Goal: Navigation & Orientation: Find specific page/section

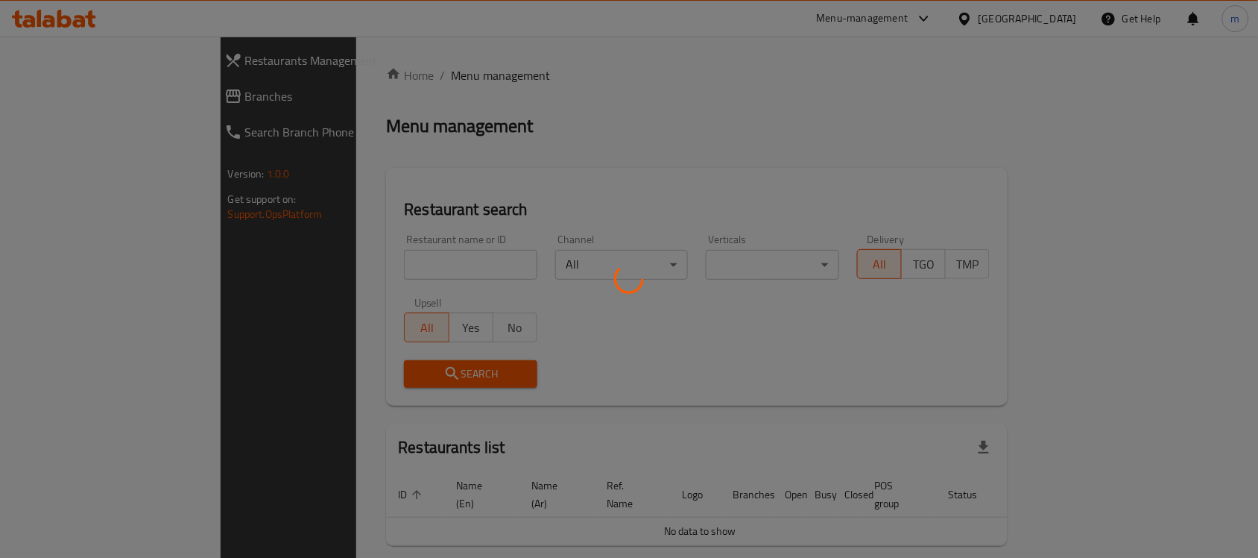
click at [48, 90] on div at bounding box center [629, 279] width 1258 height 558
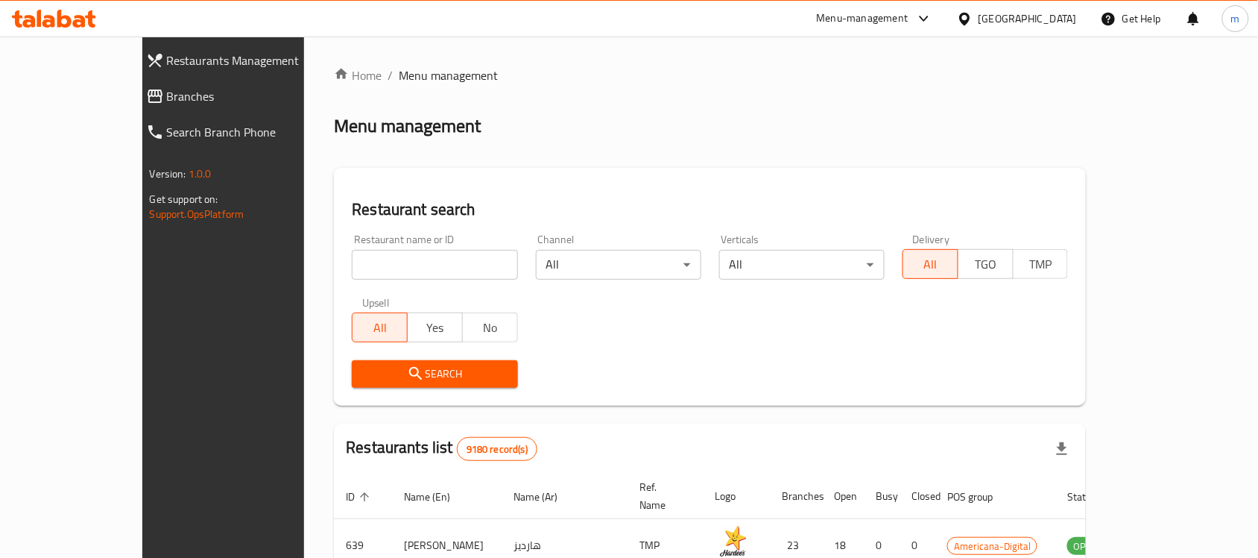
click at [167, 97] on span "Branches" at bounding box center [254, 96] width 174 height 18
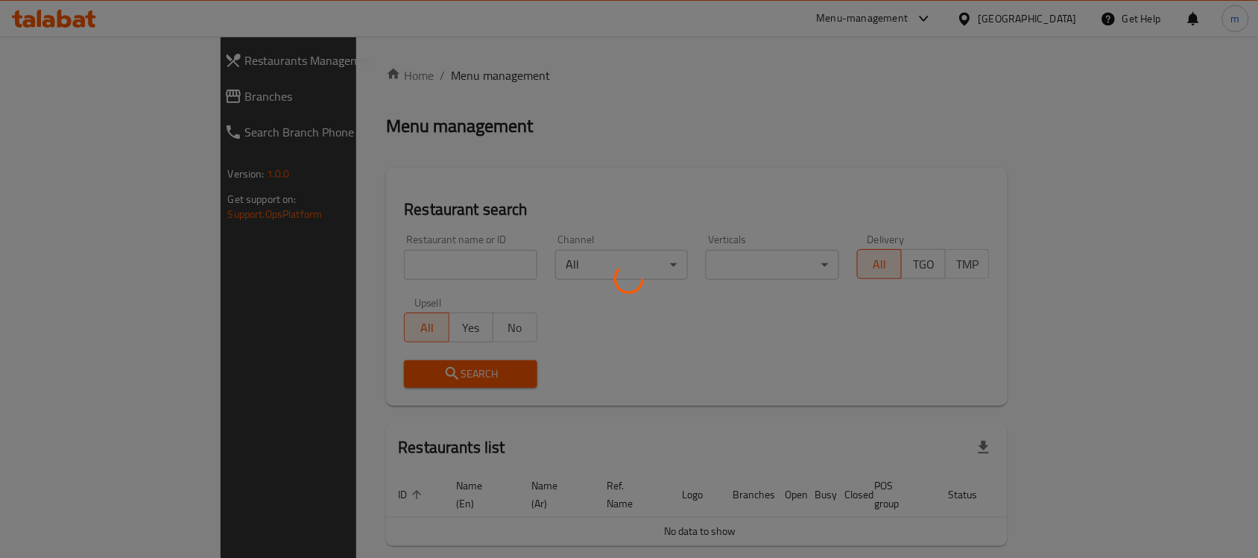
click at [924, 27] on div at bounding box center [629, 279] width 1258 height 558
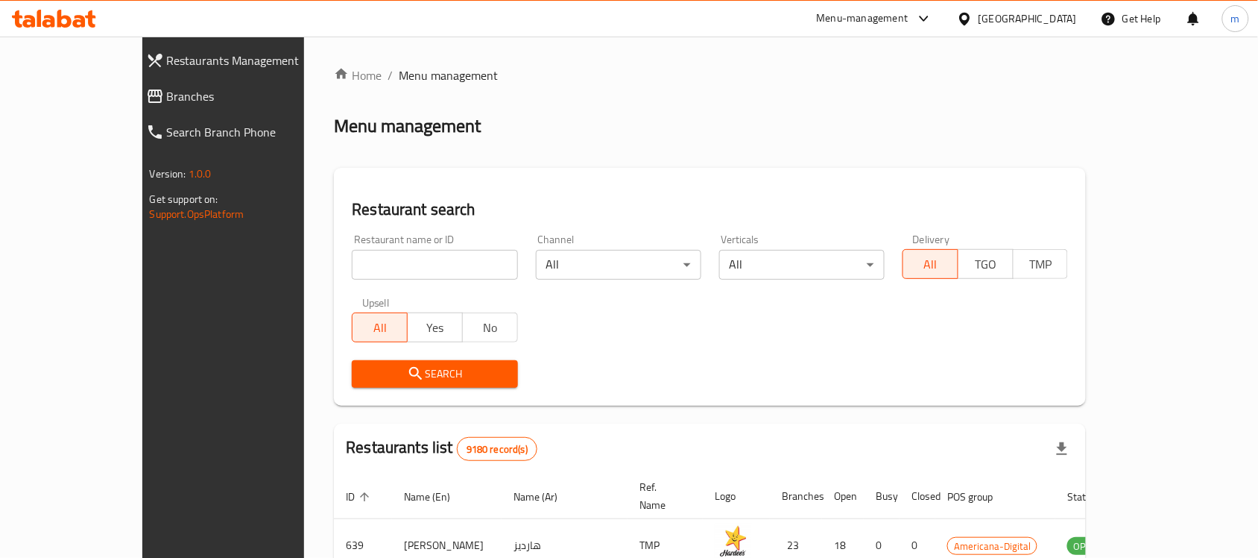
click at [909, 13] on div "Menu-management" at bounding box center [863, 19] width 92 height 18
click at [884, 161] on div "Restaurant-Management" at bounding box center [855, 165] width 117 height 16
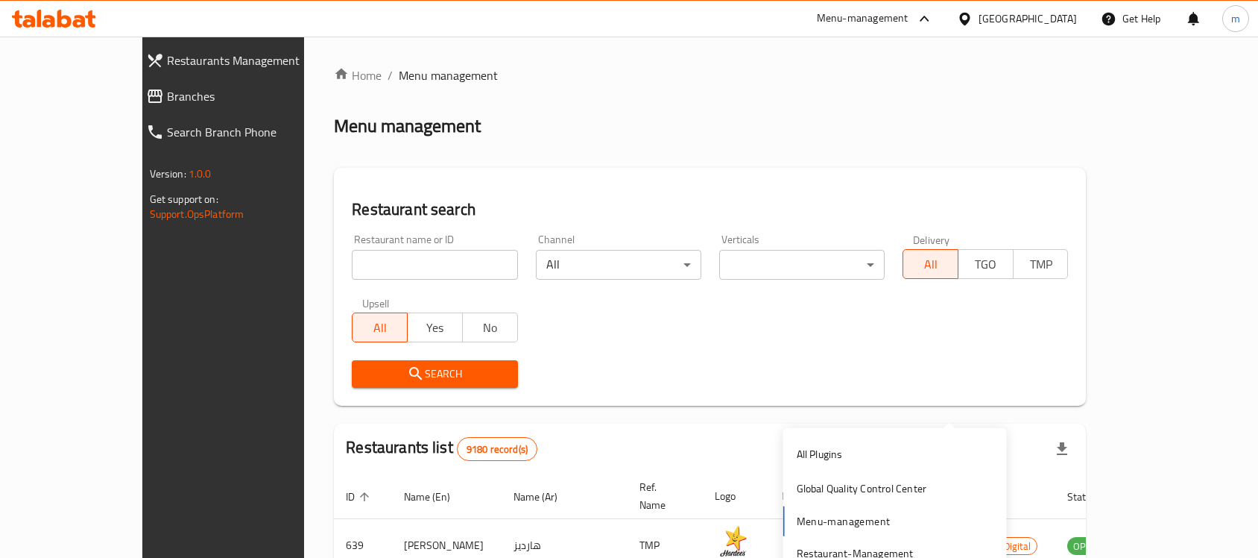
scroll to position [388, 0]
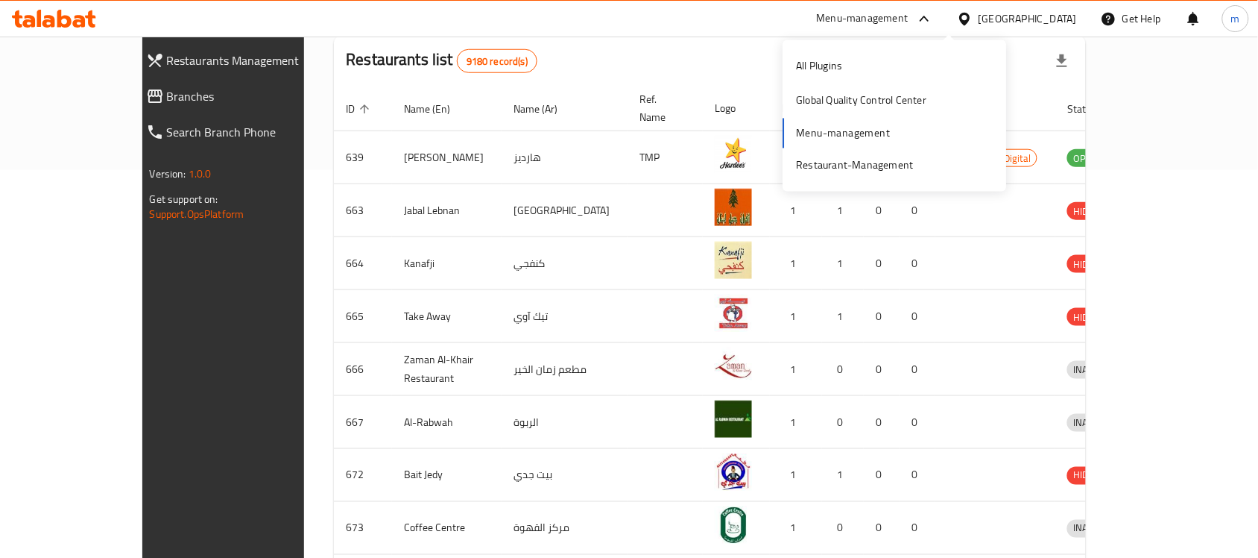
click at [887, 161] on div "Restaurant-Management" at bounding box center [855, 165] width 117 height 16
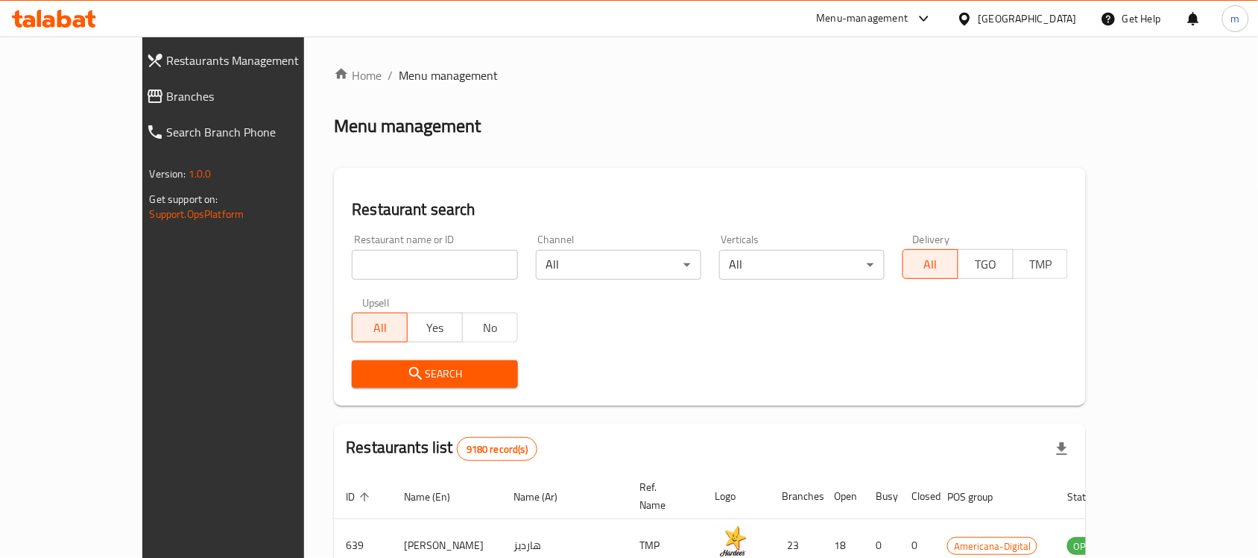
click at [167, 104] on span "Branches" at bounding box center [254, 96] width 174 height 18
